Goal: Task Accomplishment & Management: Manage account settings

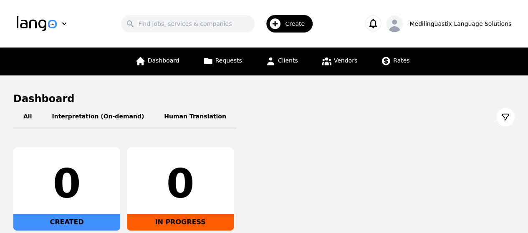
click at [196, 82] on main "Dashboard All Interpretation (On-demand) Human Translation 0 CREATED 0 IN PROGR…" at bounding box center [264, 184] width 528 height 216
click at [457, 25] on div "Medilinguastix Language Solutions" at bounding box center [460, 24] width 102 height 8
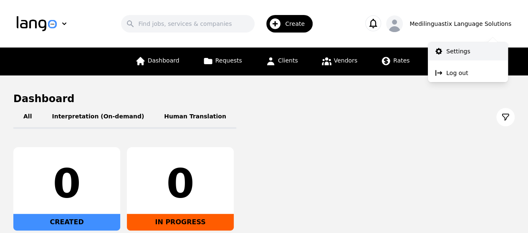
click at [453, 53] on p "Settings" at bounding box center [458, 51] width 24 height 8
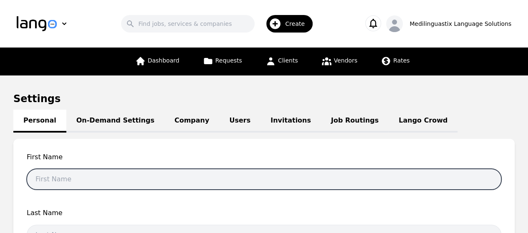
click at [100, 179] on input "text" at bounding box center [264, 179] width 475 height 21
type input "Mian Nasir"
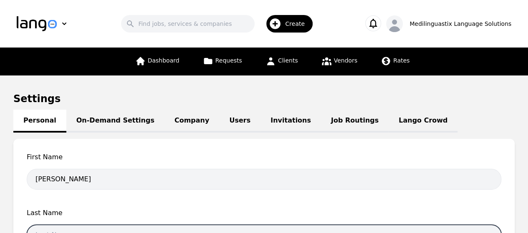
type input "Ali"
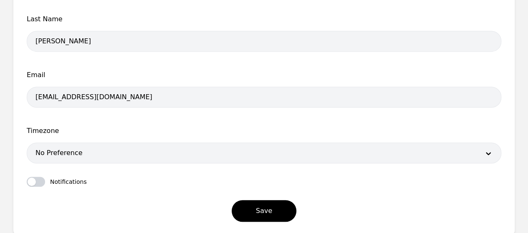
scroll to position [217, 0]
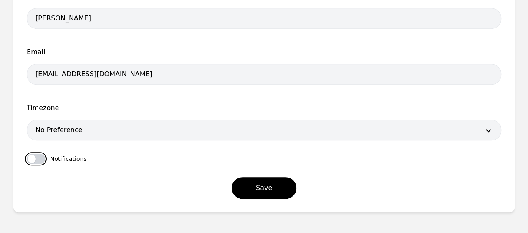
click at [38, 154] on button "button" at bounding box center [36, 159] width 18 height 10
checkbox input "true"
click at [67, 128] on div at bounding box center [251, 130] width 449 height 20
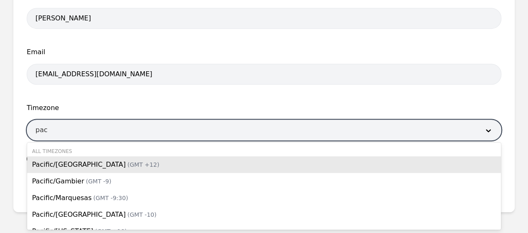
type input "paci"
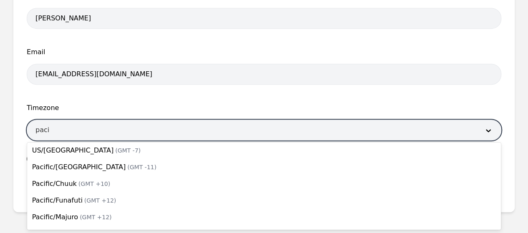
scroll to position [470, 0]
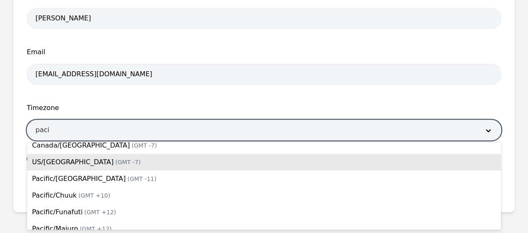
click at [115, 162] on span "(GMT -7)" at bounding box center [127, 162] width 25 height 7
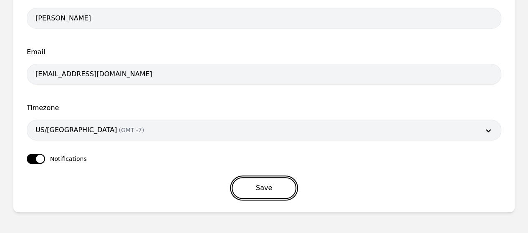
click at [277, 188] on button "Save" at bounding box center [264, 188] width 65 height 22
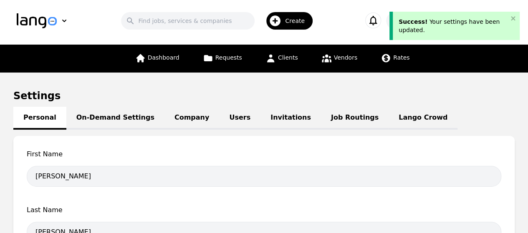
scroll to position [3, 0]
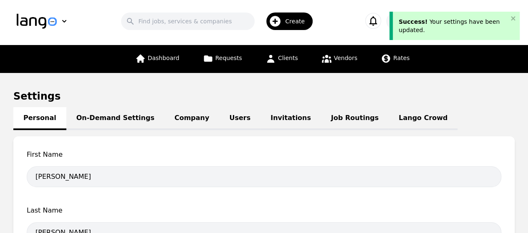
click at [103, 124] on link "On-Demand Settings" at bounding box center [115, 118] width 98 height 23
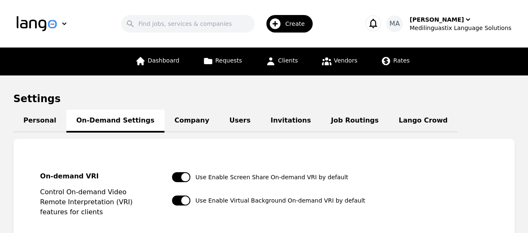
click at [165, 121] on link "Company" at bounding box center [191, 121] width 55 height 23
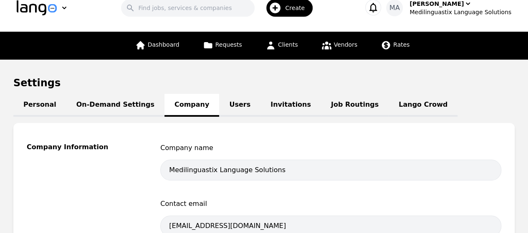
scroll to position [15, 0]
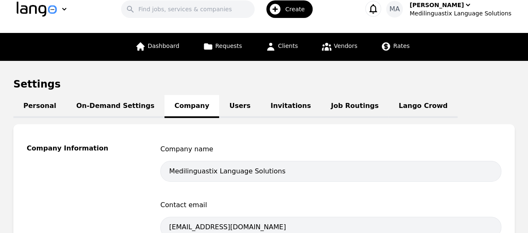
click at [219, 109] on link "Users" at bounding box center [239, 106] width 41 height 23
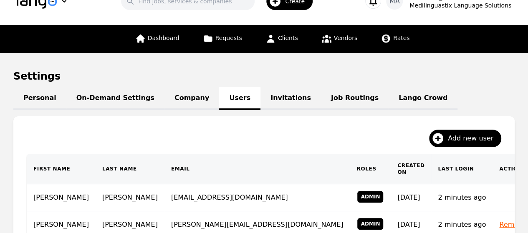
scroll to position [20, 0]
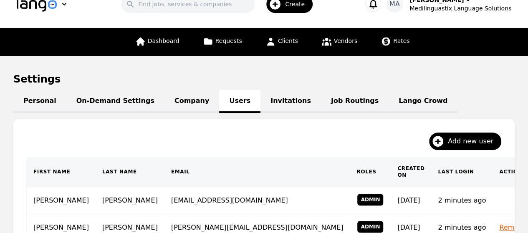
click at [268, 105] on link "Invitations" at bounding box center [290, 101] width 61 height 23
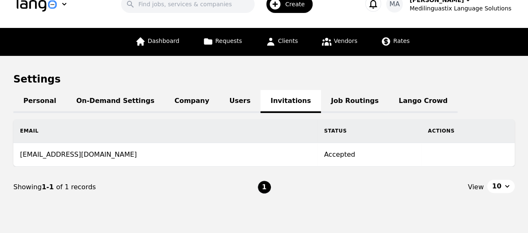
click at [321, 104] on link "Job Routings" at bounding box center [355, 101] width 68 height 23
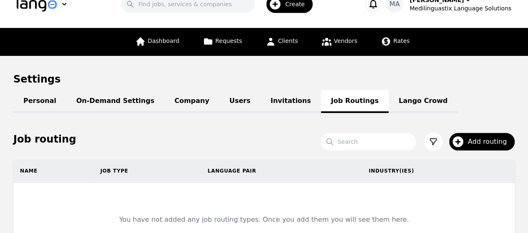
click at [260, 105] on link "Invitations" at bounding box center [290, 101] width 61 height 23
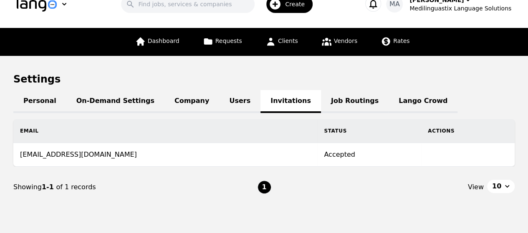
click at [317, 154] on td "Accepted" at bounding box center [369, 155] width 104 height 24
click at [321, 103] on link "Job Routings" at bounding box center [355, 101] width 68 height 23
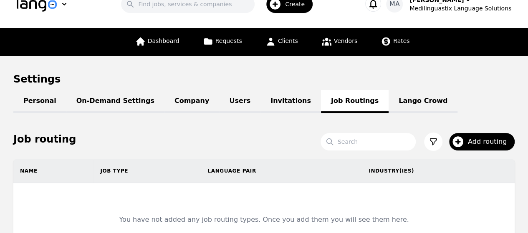
click at [389, 102] on link "Lango Crowd" at bounding box center [423, 101] width 69 height 23
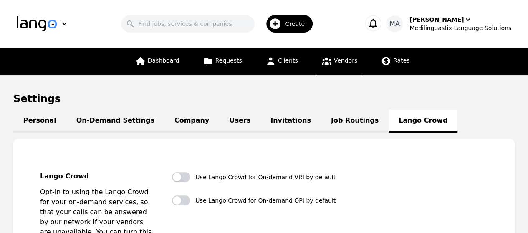
click at [330, 66] on link "Vendors" at bounding box center [339, 62] width 46 height 28
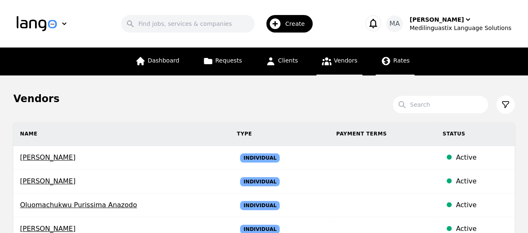
click at [394, 63] on span "Rates" at bounding box center [401, 60] width 16 height 7
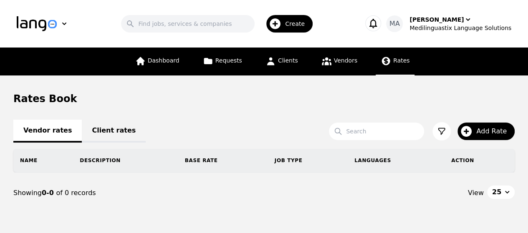
click at [91, 132] on link "Client rates" at bounding box center [114, 131] width 64 height 23
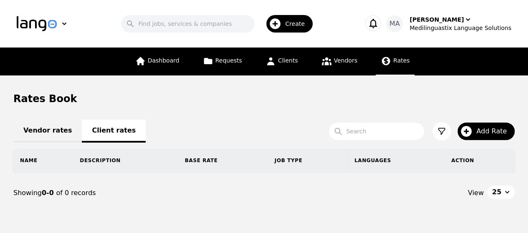
click at [28, 128] on link "Vendor rates" at bounding box center [47, 131] width 68 height 23
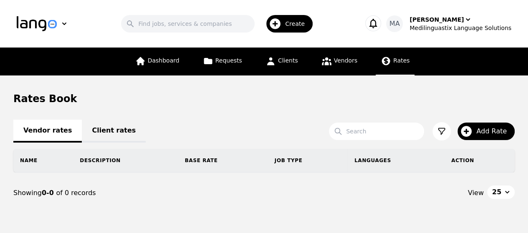
click at [96, 134] on link "Client rates" at bounding box center [114, 131] width 64 height 23
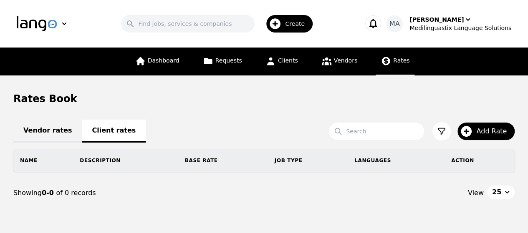
click at [42, 127] on link "Vendor rates" at bounding box center [47, 131] width 68 height 23
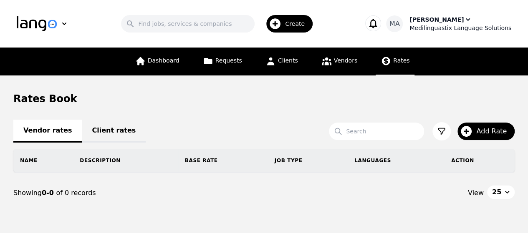
click at [456, 20] on div "Mian Nasir Ali" at bounding box center [436, 19] width 54 height 8
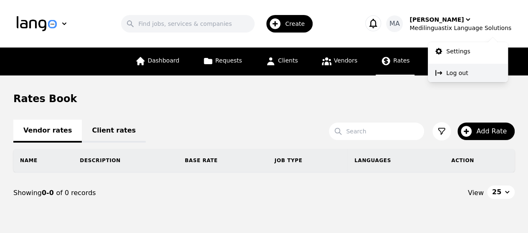
click at [453, 73] on p "Log out" at bounding box center [457, 73] width 22 height 8
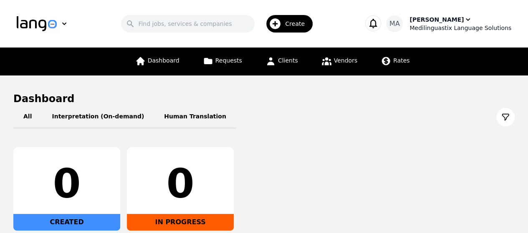
click at [466, 20] on icon "button" at bounding box center [468, 19] width 4 height 3
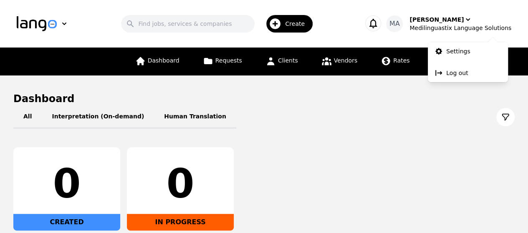
click at [445, 103] on h1 "Dashboard" at bounding box center [263, 98] width 501 height 13
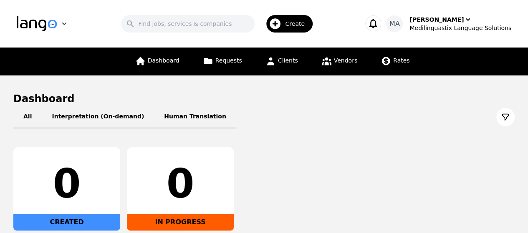
click at [63, 23] on icon "button" at bounding box center [64, 24] width 8 height 8
click at [41, 44] on p "Lango" at bounding box center [42, 44] width 18 height 8
click at [400, 21] on span "MA" at bounding box center [394, 24] width 10 height 10
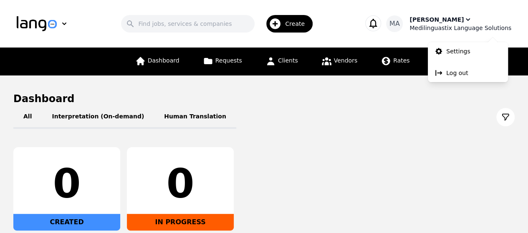
click at [464, 19] on icon "button" at bounding box center [468, 19] width 8 height 8
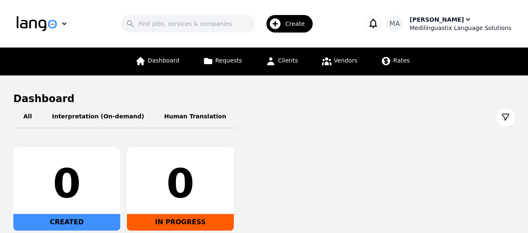
click at [464, 19] on icon "button" at bounding box center [468, 19] width 8 height 8
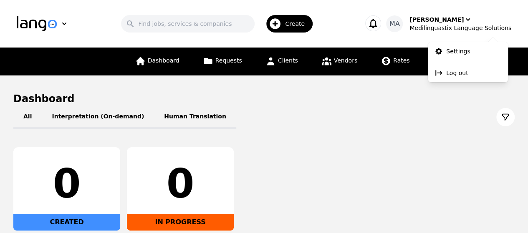
click at [463, 93] on h1 "Dashboard" at bounding box center [263, 98] width 501 height 13
